Goal: Check status

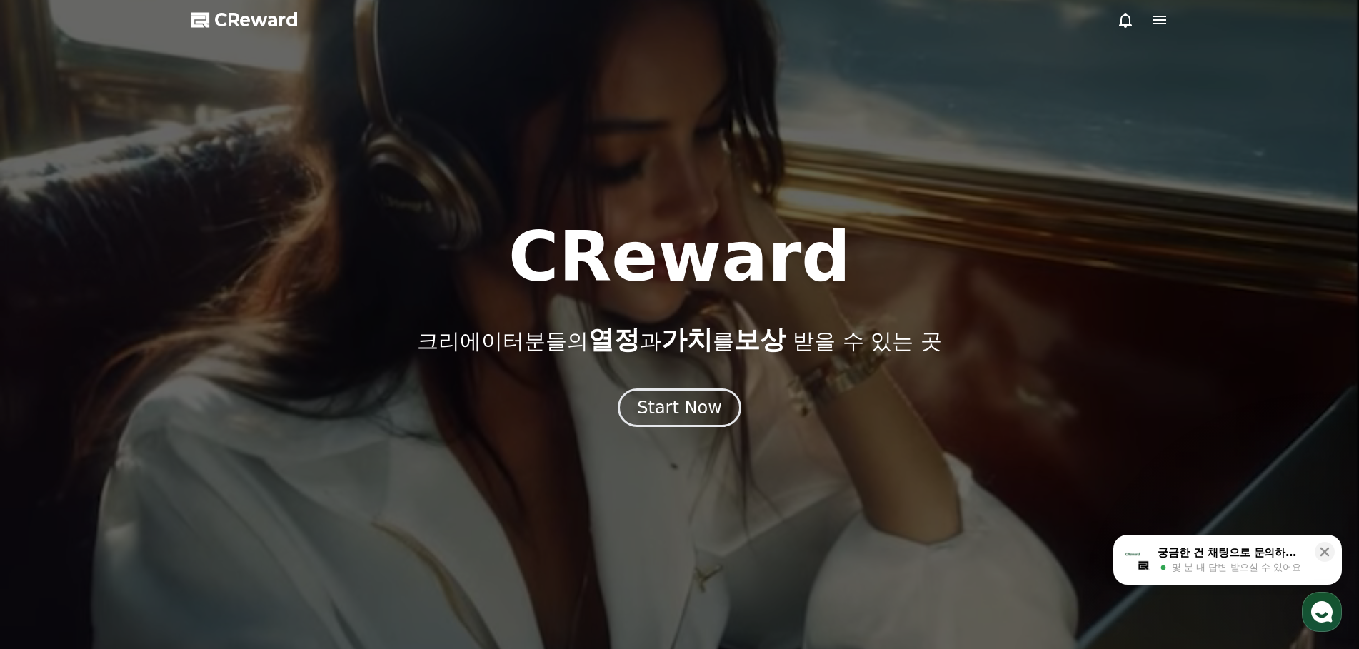
drag, startPoint x: 1171, startPoint y: 19, endPoint x: 1165, endPoint y: 23, distance: 7.4
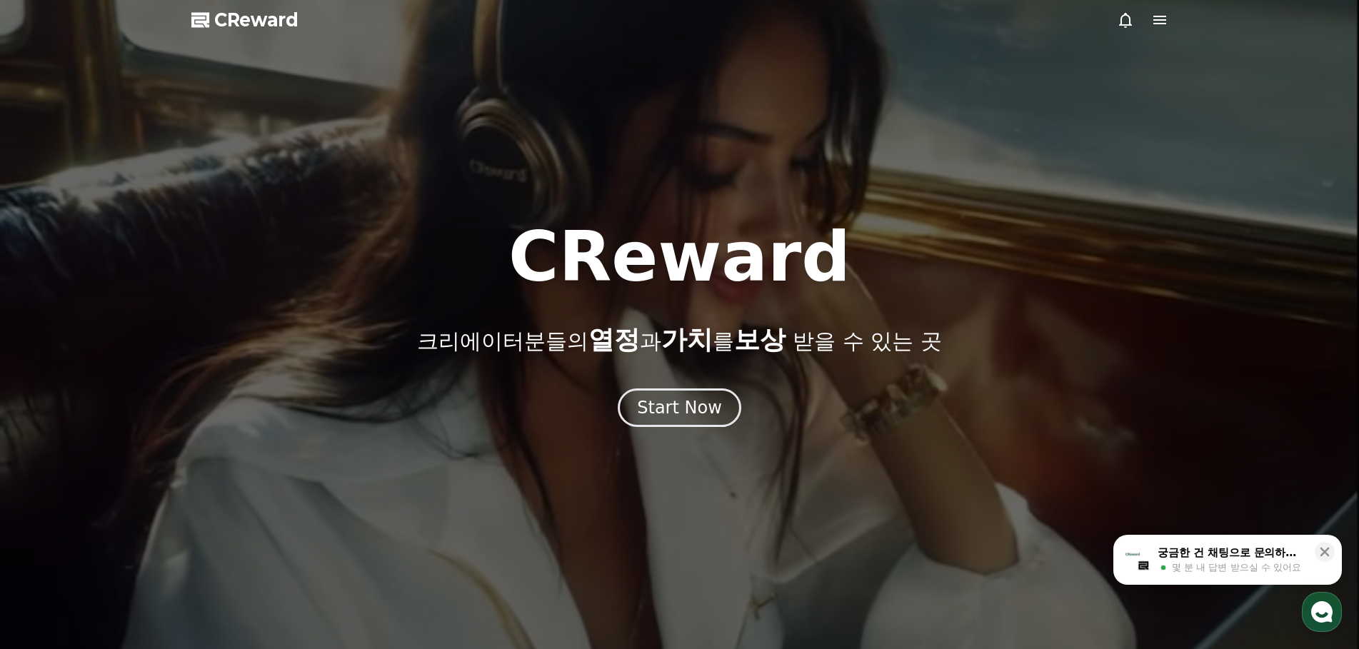
click at [1168, 21] on div at bounding box center [679, 324] width 1359 height 649
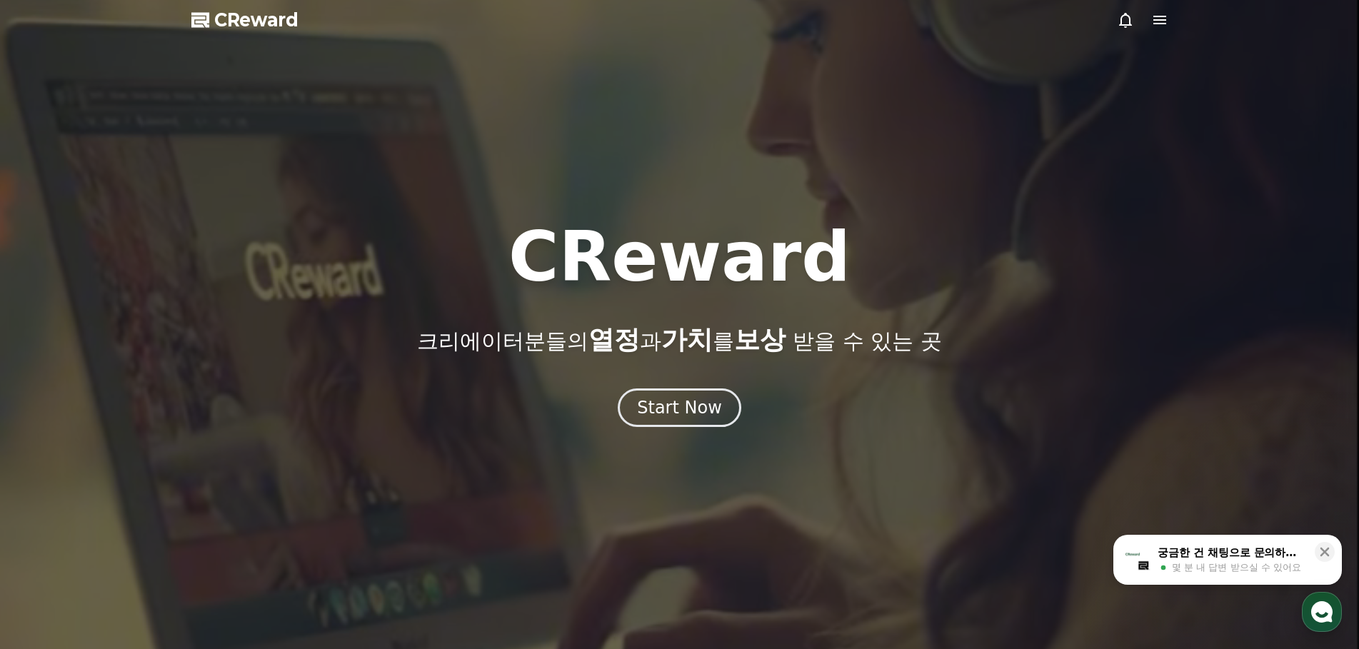
click at [1164, 23] on icon at bounding box center [1159, 20] width 13 height 9
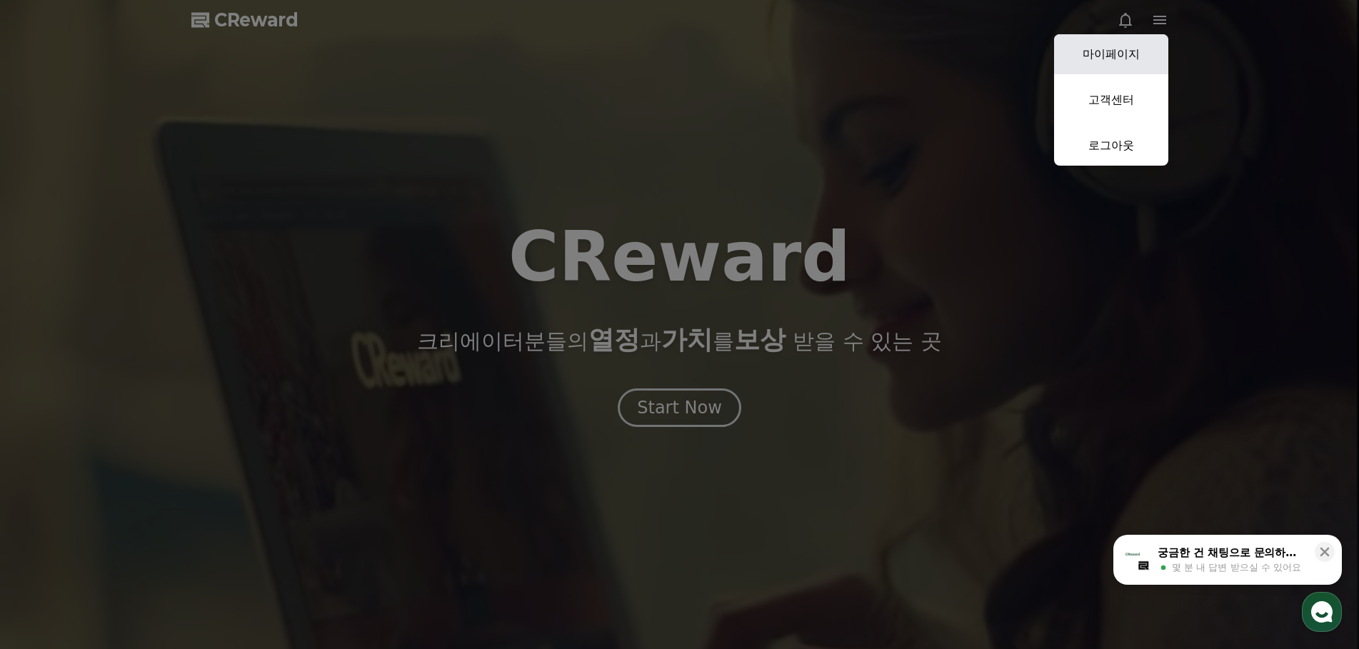
click at [1126, 53] on link "마이페이지" at bounding box center [1111, 54] width 114 height 40
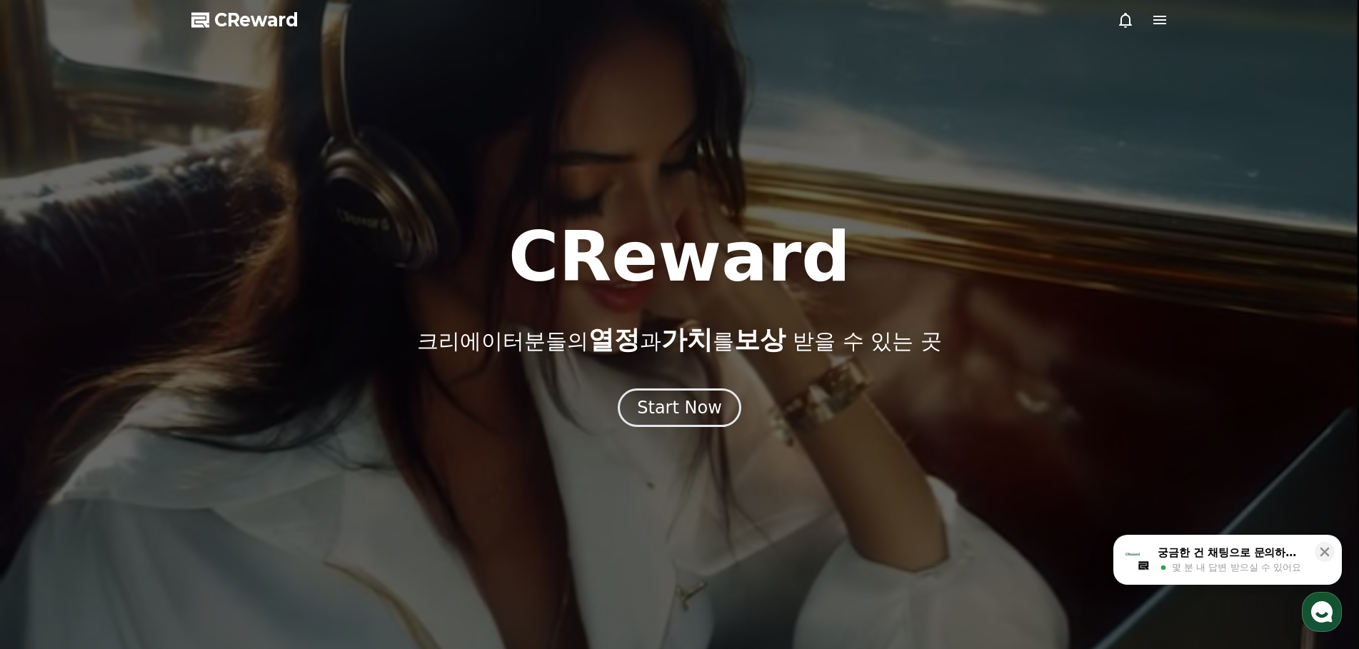
select select "**********"
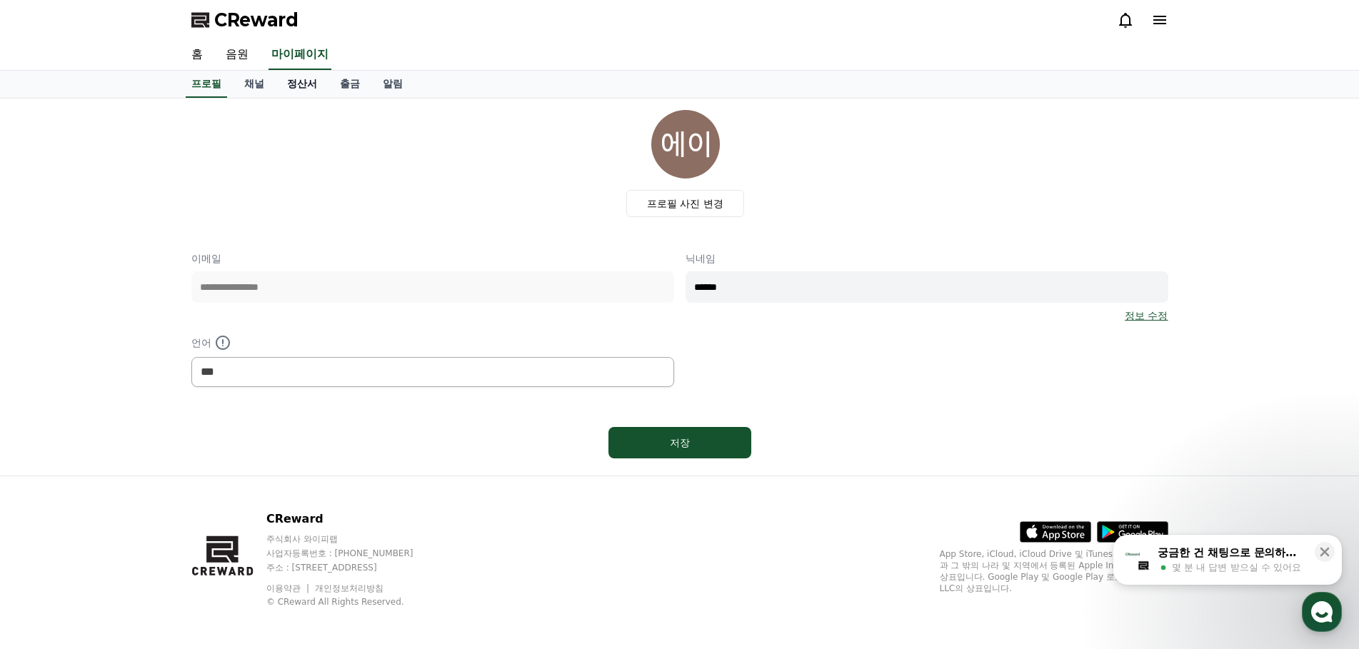
click at [306, 83] on link "정산서" at bounding box center [302, 84] width 53 height 27
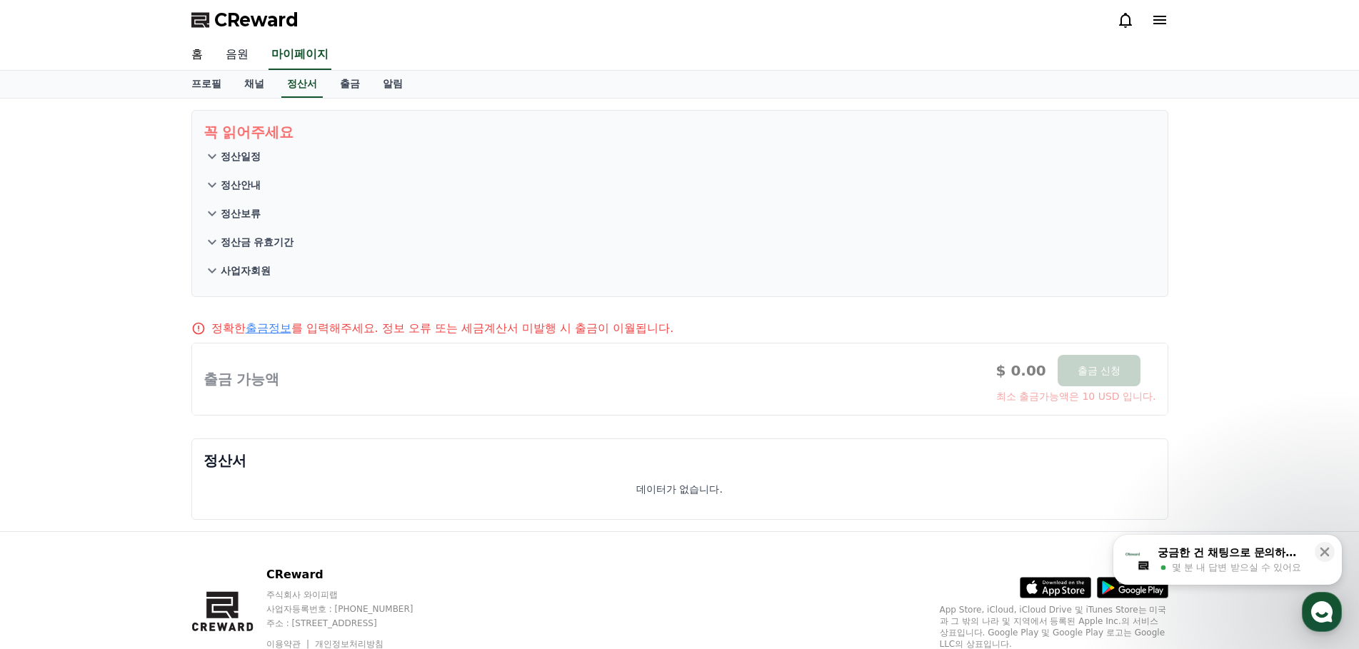
click at [249, 59] on link "음원" at bounding box center [237, 55] width 46 height 30
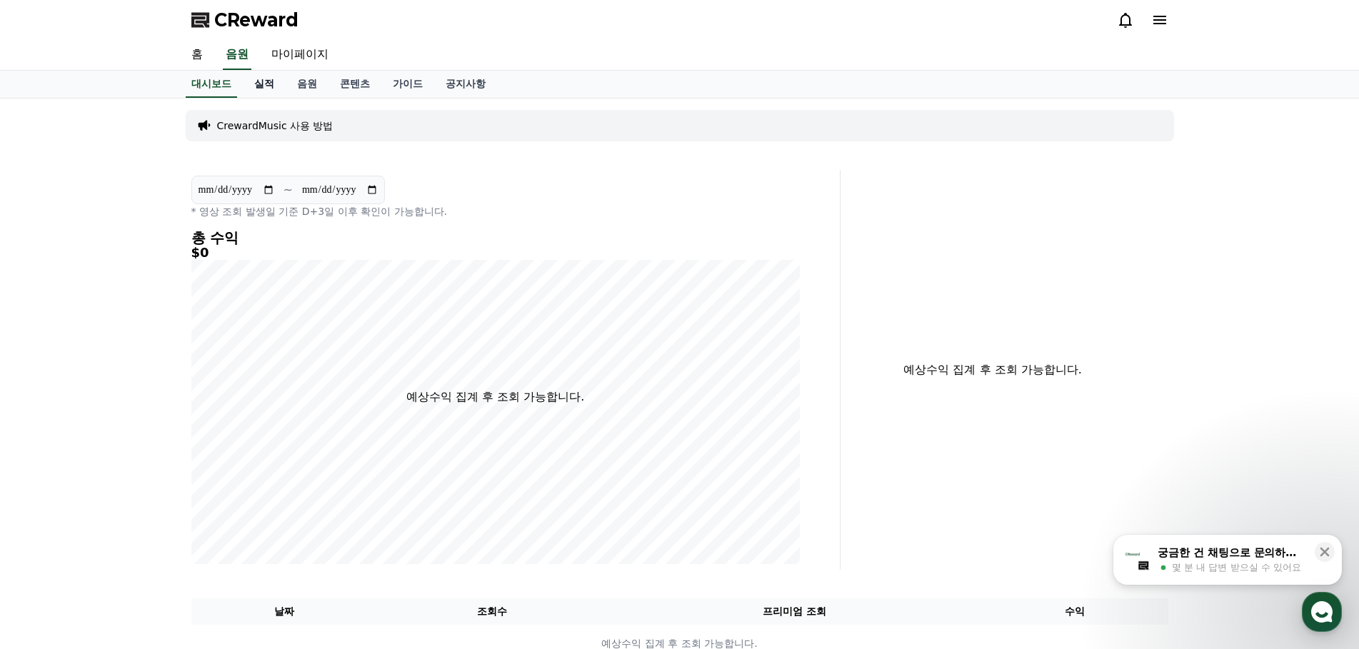
click at [273, 87] on link "실적" at bounding box center [264, 84] width 43 height 27
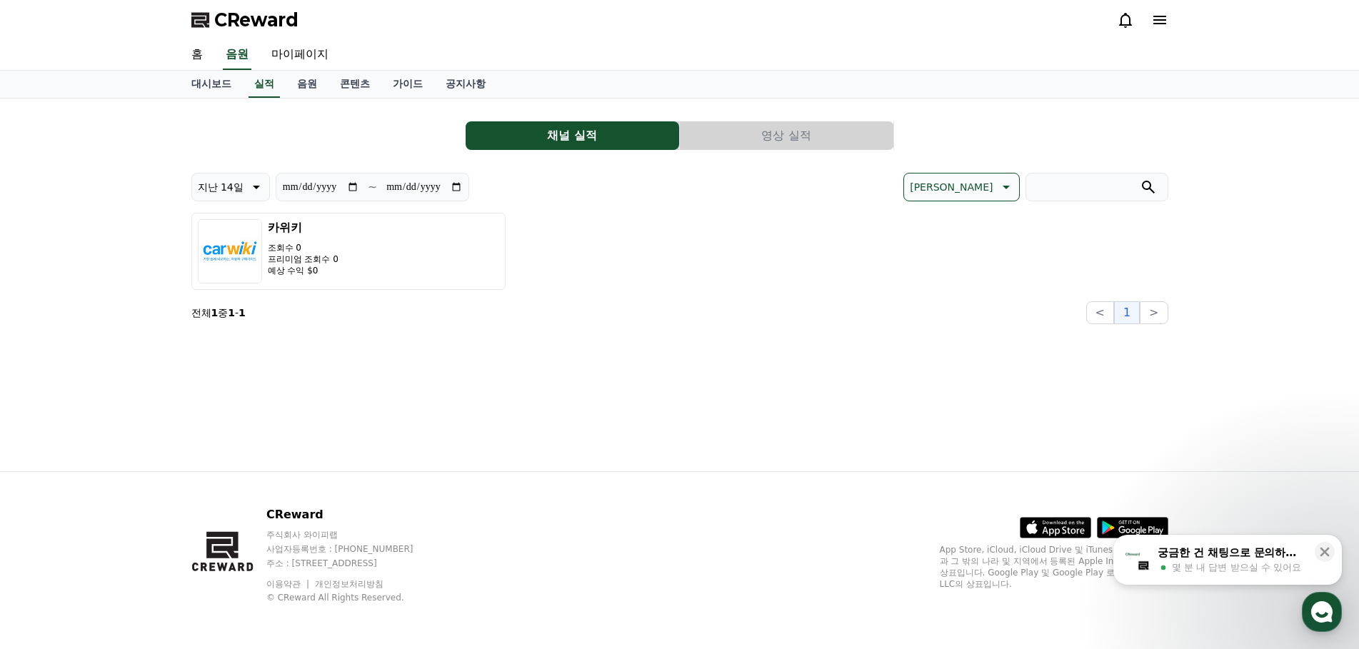
click at [624, 204] on div "**********" at bounding box center [679, 248] width 977 height 151
click at [766, 140] on button "영상 실적" at bounding box center [787, 135] width 214 height 29
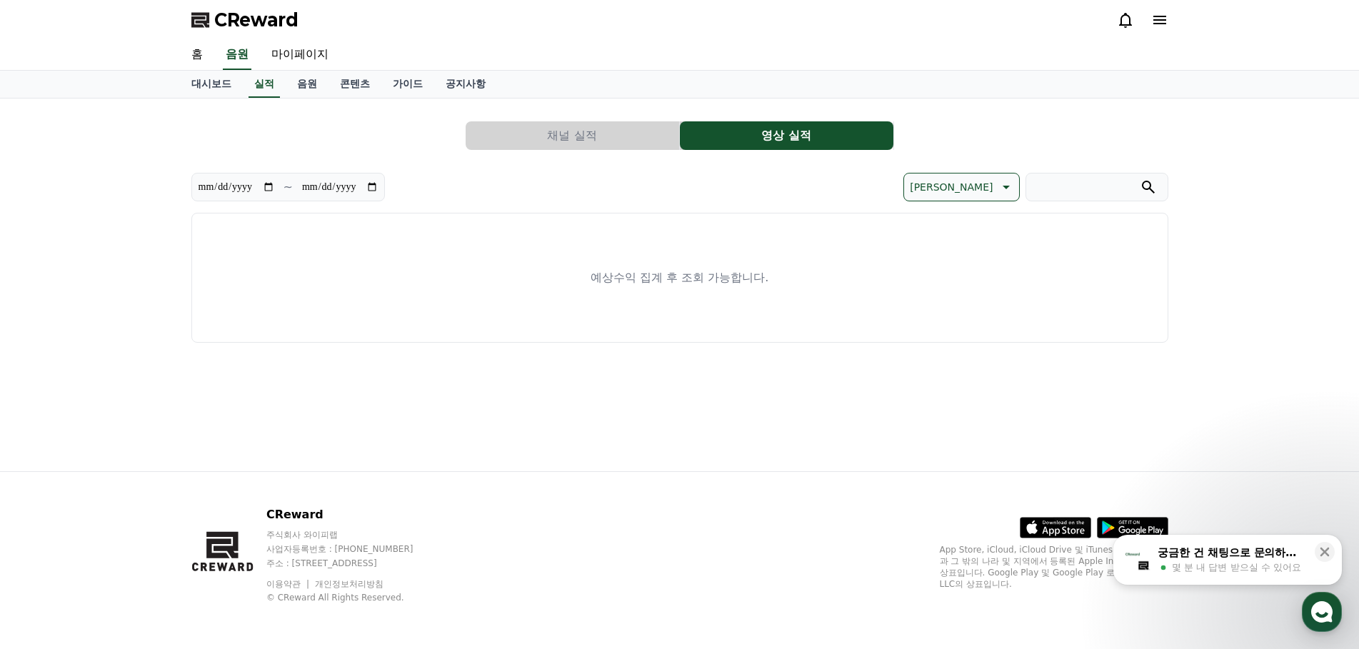
click at [608, 144] on button "채널 실적" at bounding box center [573, 135] width 214 height 29
